Goal: Task Accomplishment & Management: Manage account settings

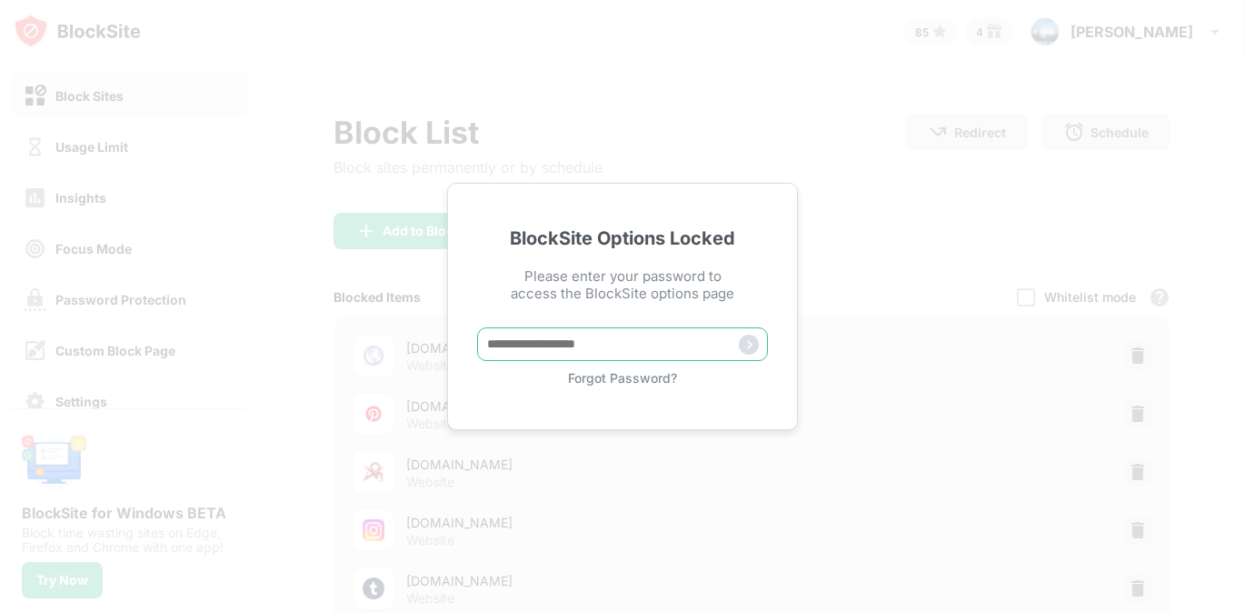
click at [588, 330] on input "text" at bounding box center [622, 344] width 291 height 34
type input "*****"
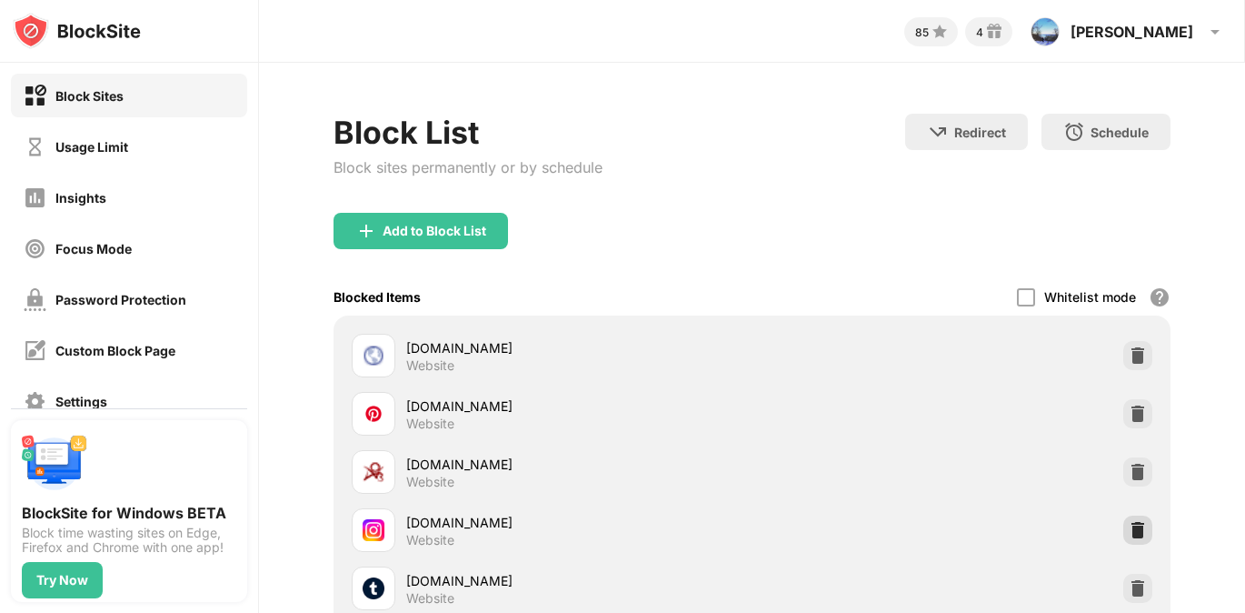
click at [1134, 522] on img at bounding box center [1138, 530] width 18 height 18
